Goal: Task Accomplishment & Management: Manage account settings

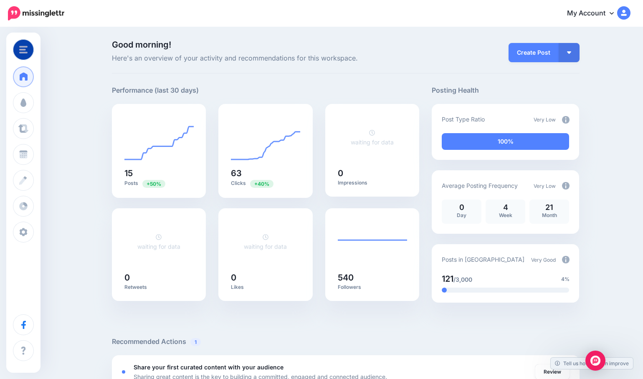
click at [278, 79] on div "Good morning! Here's an overview of your activity and recommendations for this …" at bounding box center [346, 329] width 480 height 579
click at [565, 258] on img at bounding box center [566, 260] width 8 height 8
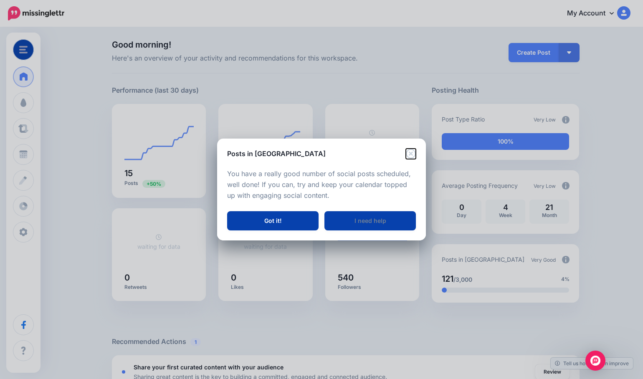
click at [408, 152] on icon "Close" at bounding box center [411, 154] width 10 height 10
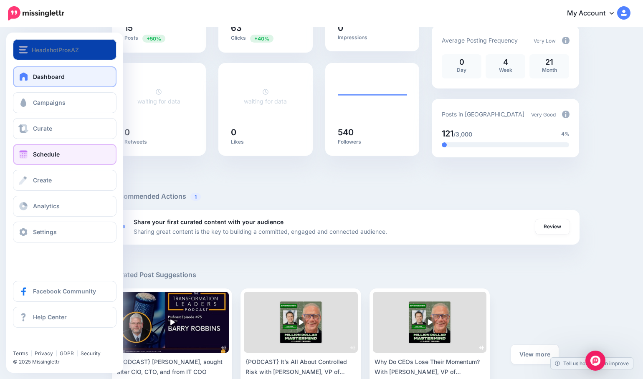
scroll to position [139, 0]
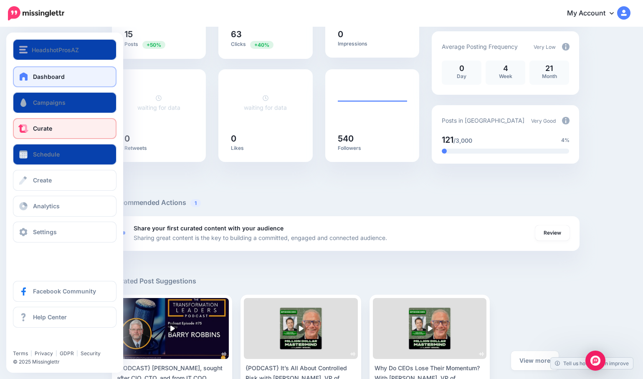
click at [43, 128] on span "Curate" at bounding box center [42, 128] width 19 height 7
click at [68, 124] on link "Curate" at bounding box center [65, 128] width 104 height 21
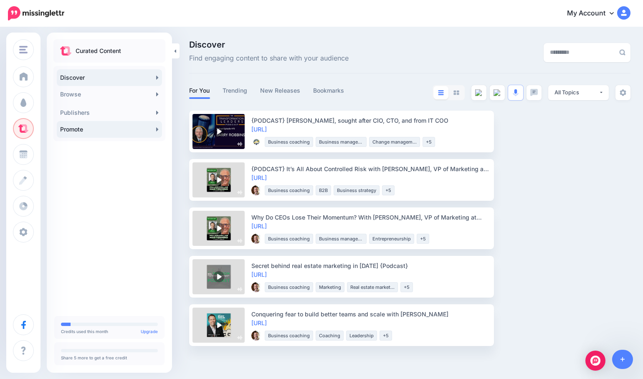
click at [110, 128] on link "Promote" at bounding box center [109, 129] width 105 height 17
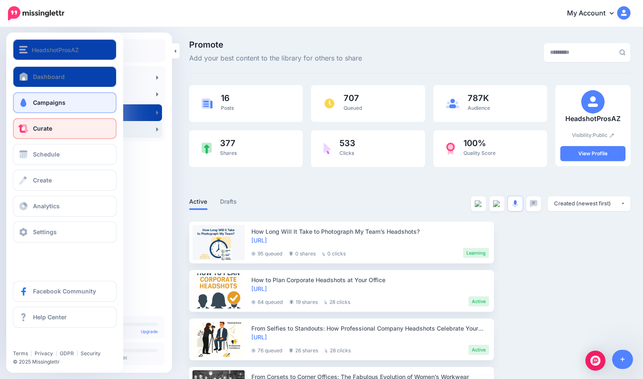
click at [63, 105] on span "Campaigns" at bounding box center [49, 102] width 33 height 7
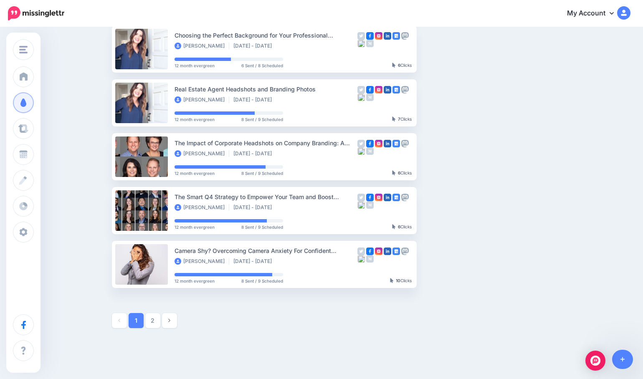
scroll to position [387, 0]
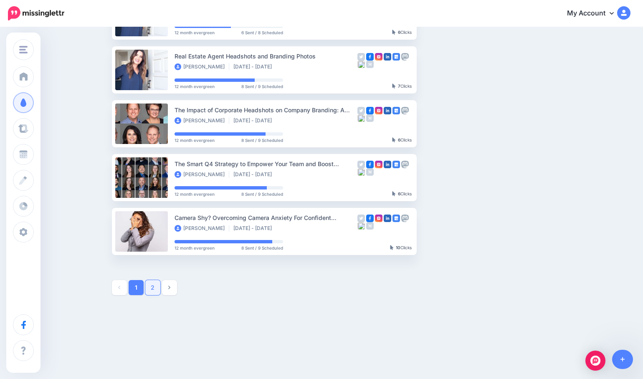
click at [155, 288] on link "2" at bounding box center [152, 287] width 15 height 15
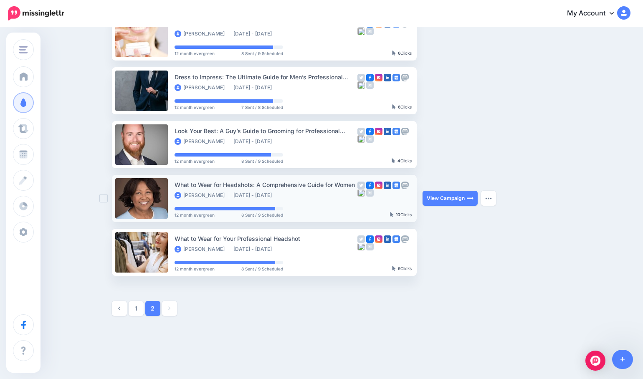
scroll to position [118, 0]
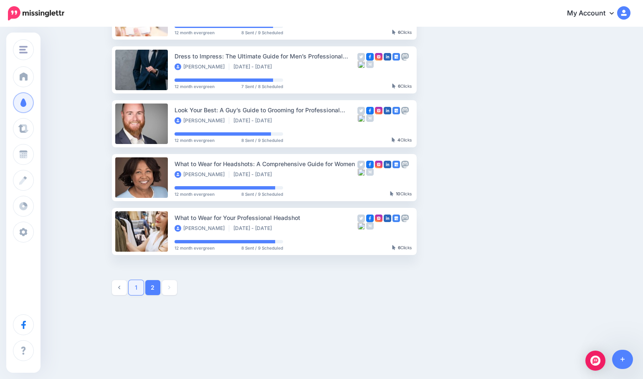
click at [133, 286] on link "1" at bounding box center [136, 287] width 15 height 15
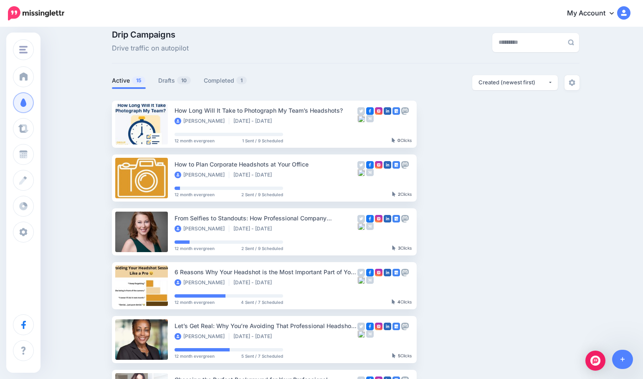
scroll to position [0, 0]
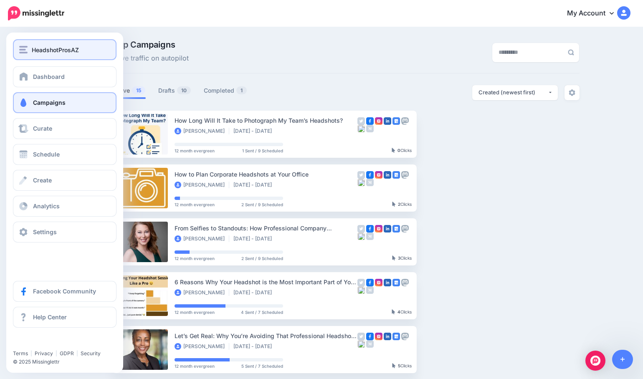
click at [54, 53] on span "HeadshotProsAZ" at bounding box center [55, 50] width 47 height 10
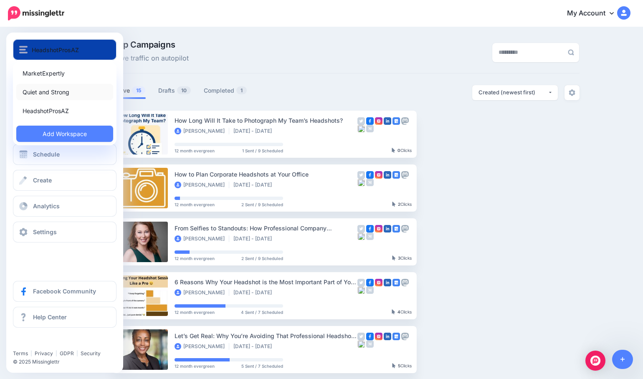
click at [56, 92] on link "Quiet and Strong" at bounding box center [64, 92] width 97 height 16
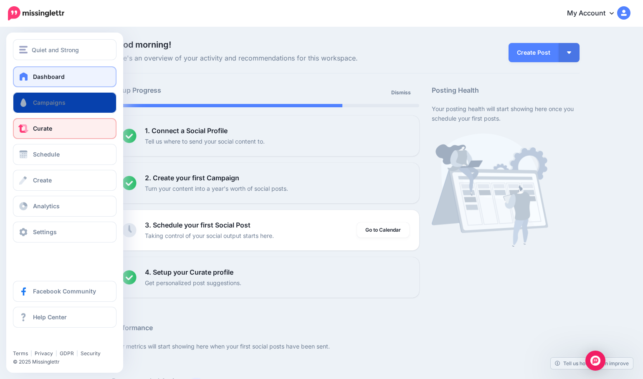
click at [43, 129] on span "Curate" at bounding box center [42, 128] width 19 height 7
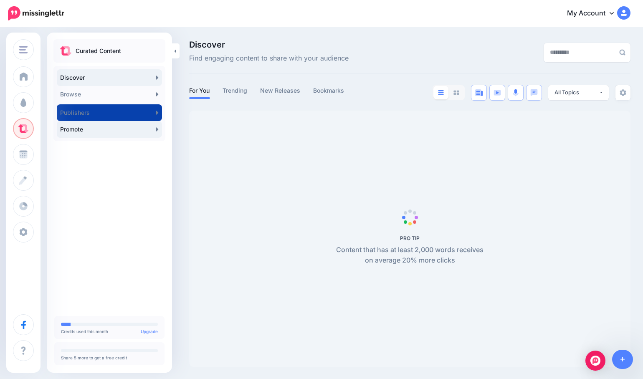
click at [106, 131] on link "Promote" at bounding box center [109, 129] width 105 height 17
click at [77, 130] on link "Promote" at bounding box center [109, 129] width 105 height 17
